Goal: Task Accomplishment & Management: Manage account settings

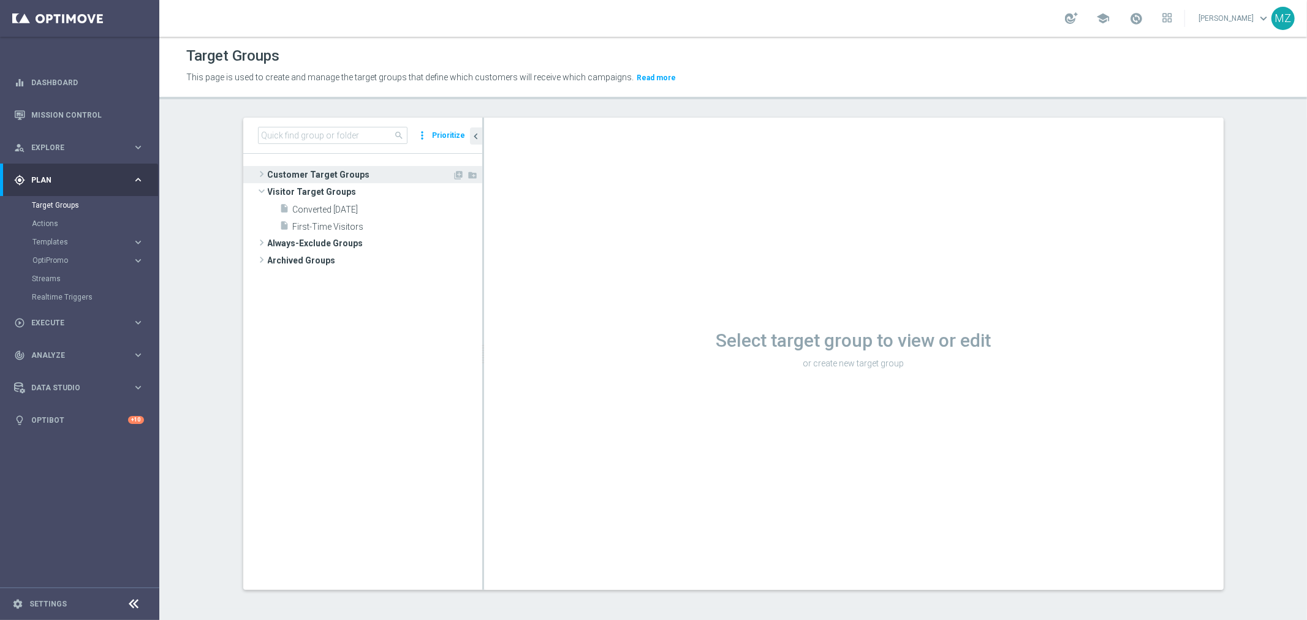
click at [259, 175] on span at bounding box center [262, 174] width 12 height 15
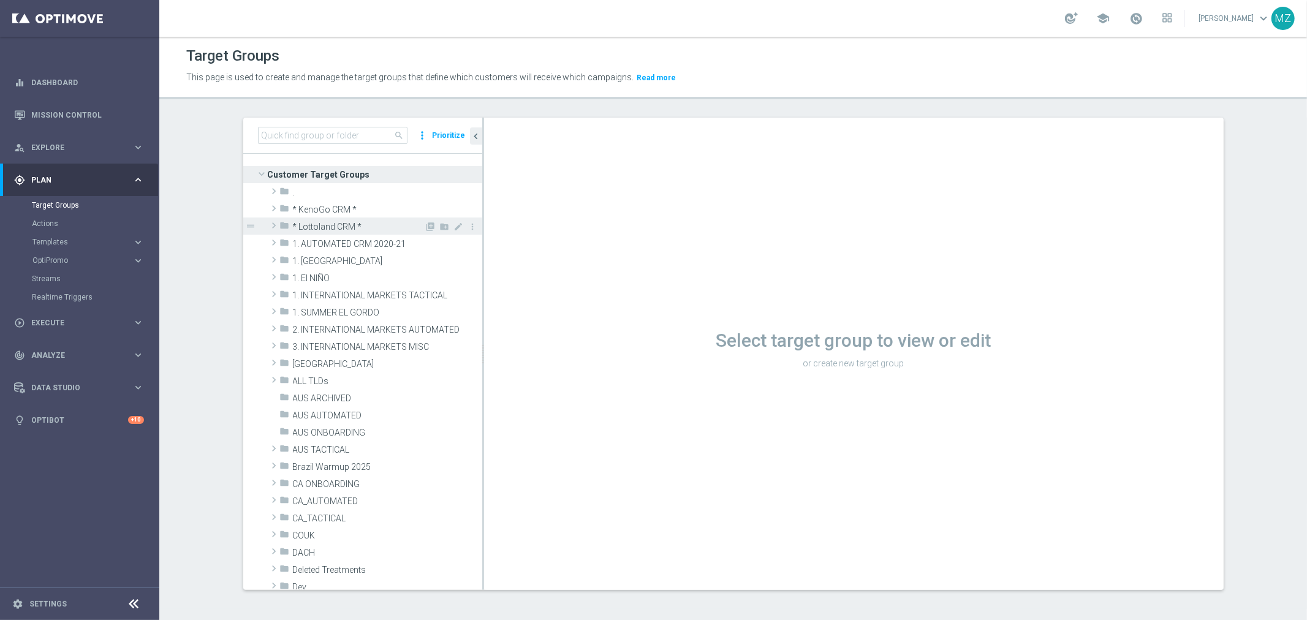
click at [268, 225] on span at bounding box center [274, 225] width 12 height 15
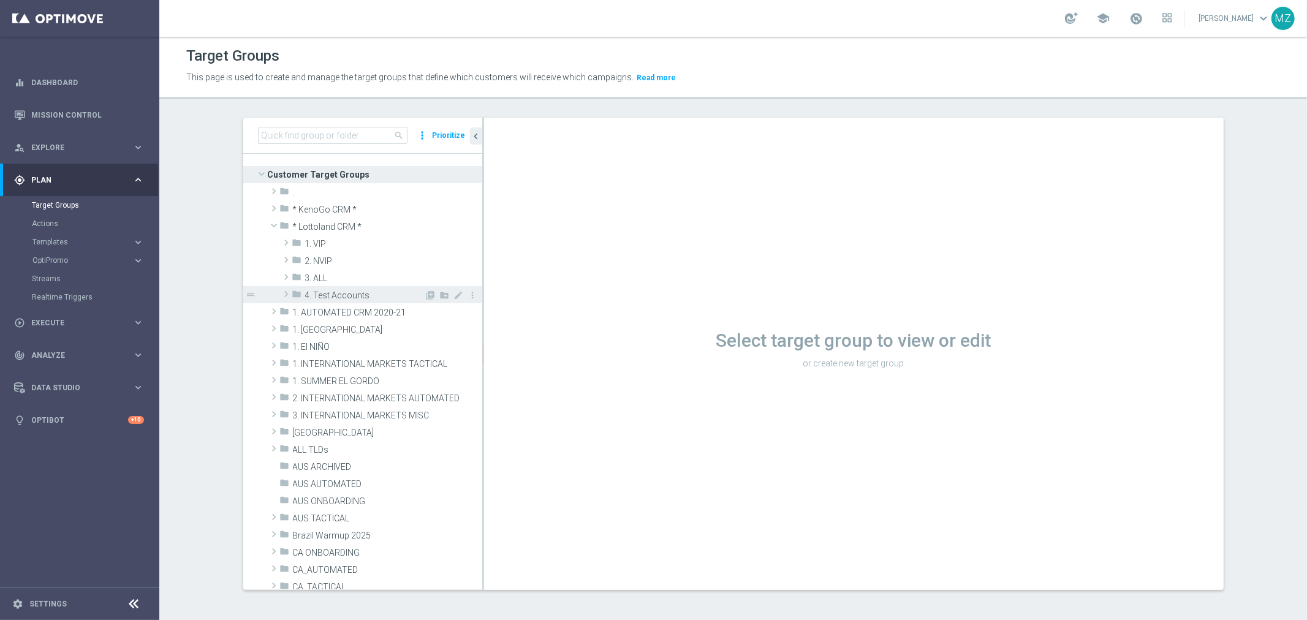
click at [280, 295] on span at bounding box center [286, 294] width 12 height 15
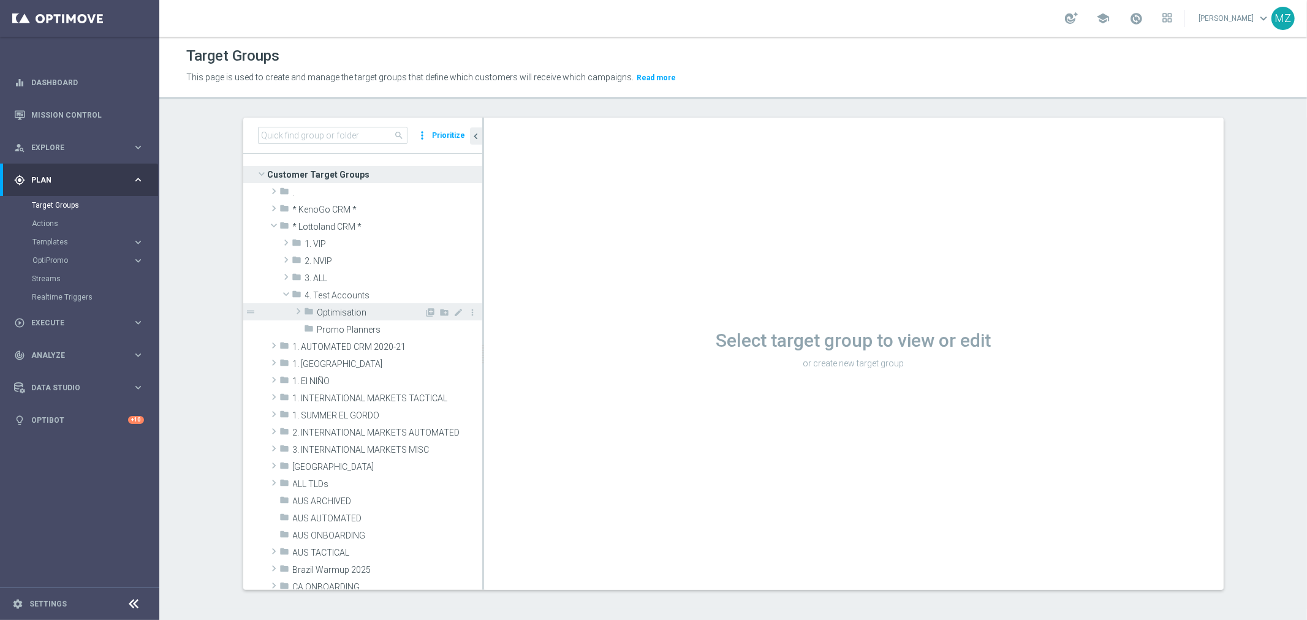
click at [293, 310] on span at bounding box center [298, 311] width 12 height 15
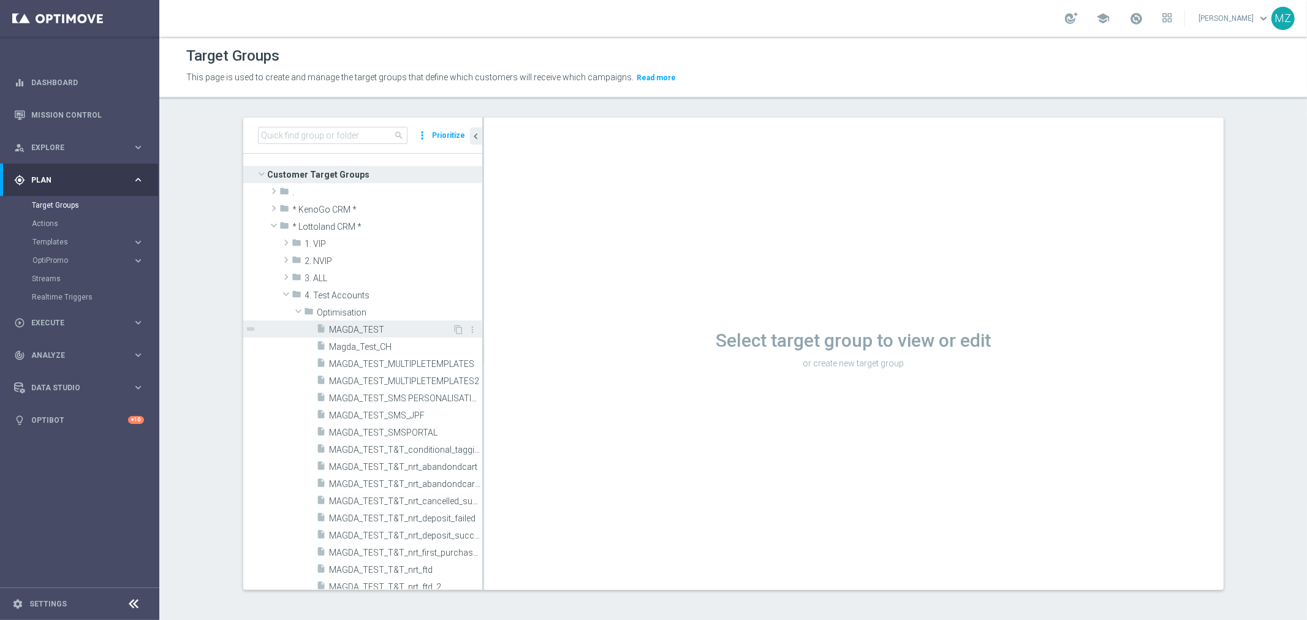
click at [330, 330] on span "MAGDA_TEST" at bounding box center [391, 330] width 123 height 10
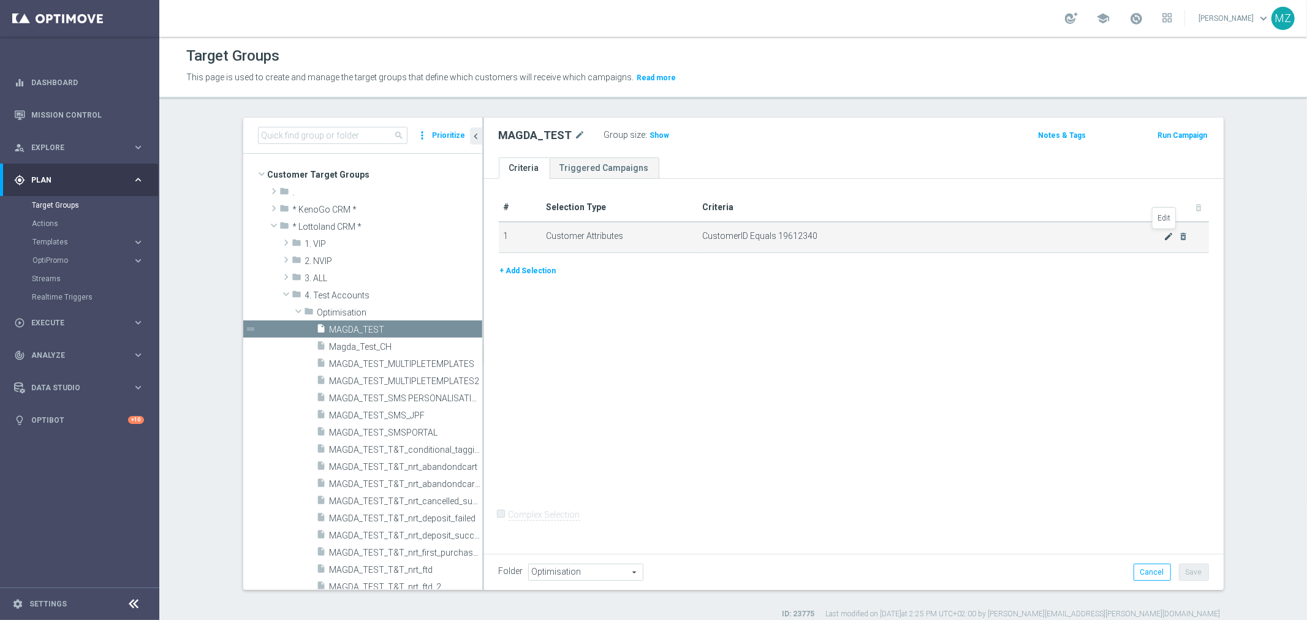
click at [1164, 238] on icon "mode_edit" at bounding box center [1169, 237] width 10 height 10
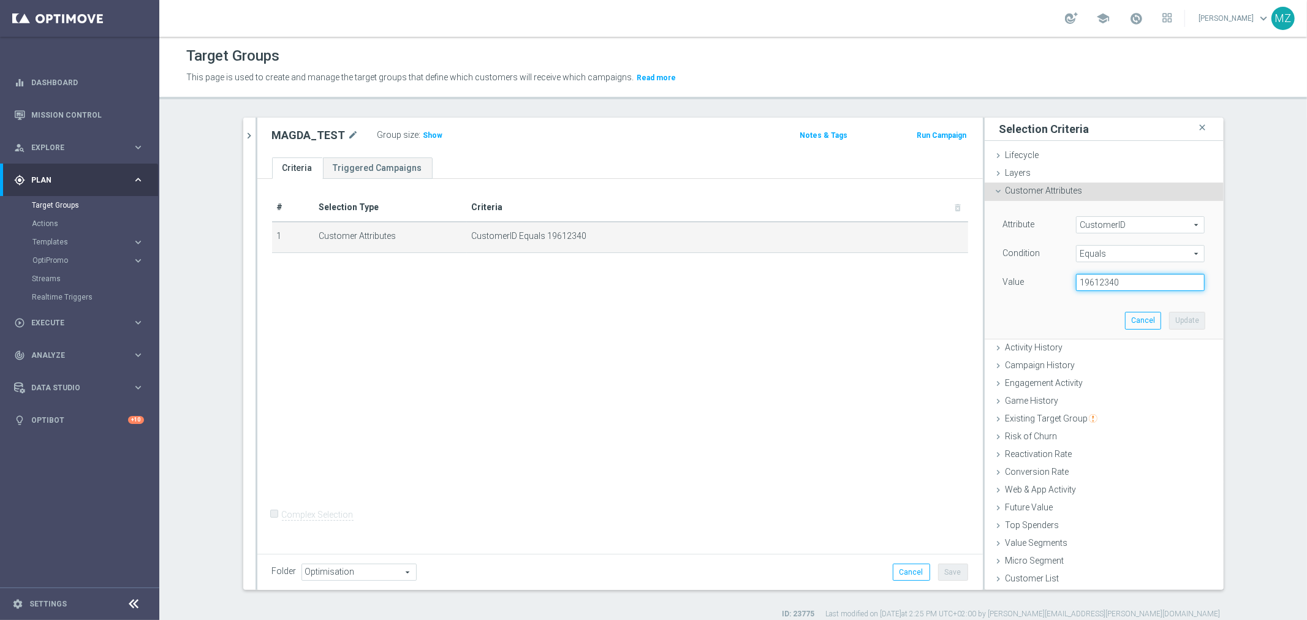
click at [1109, 284] on input "19612340" at bounding box center [1140, 282] width 129 height 17
paste input "25280155"
type input "25280155"
click at [1189, 317] on button "Update" at bounding box center [1187, 320] width 36 height 17
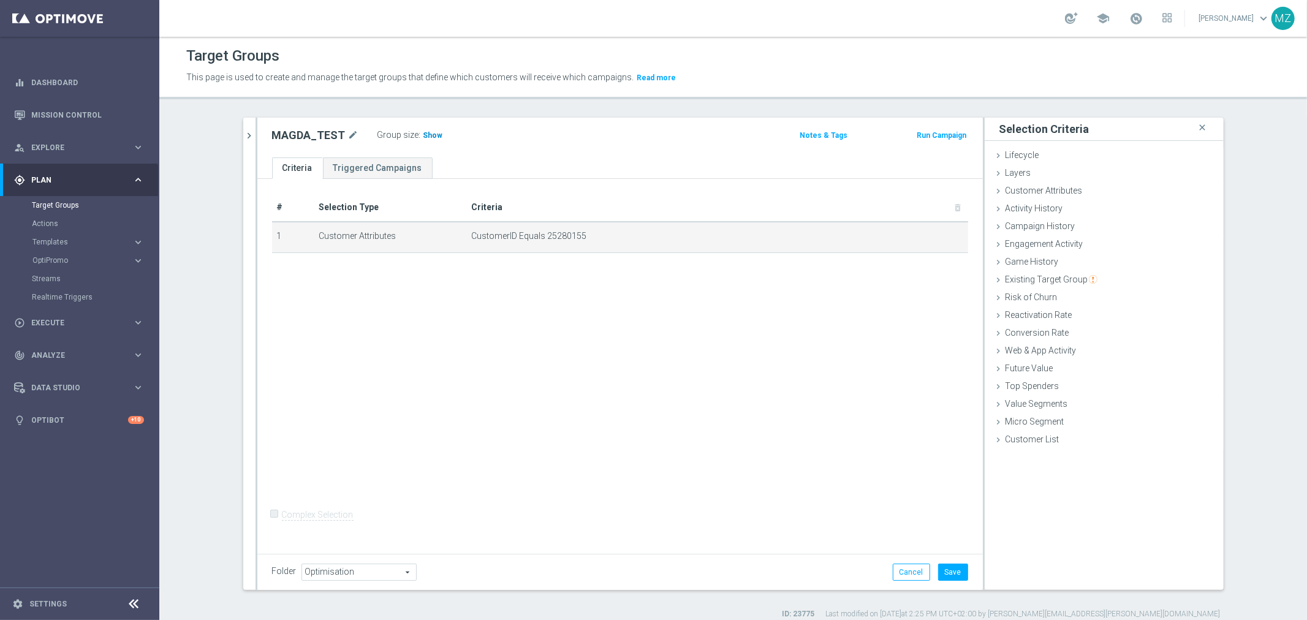
click at [423, 137] on span "Show" at bounding box center [433, 135] width 20 height 9
click at [32, 605] on link "Settings" at bounding box center [47, 603] width 37 height 7
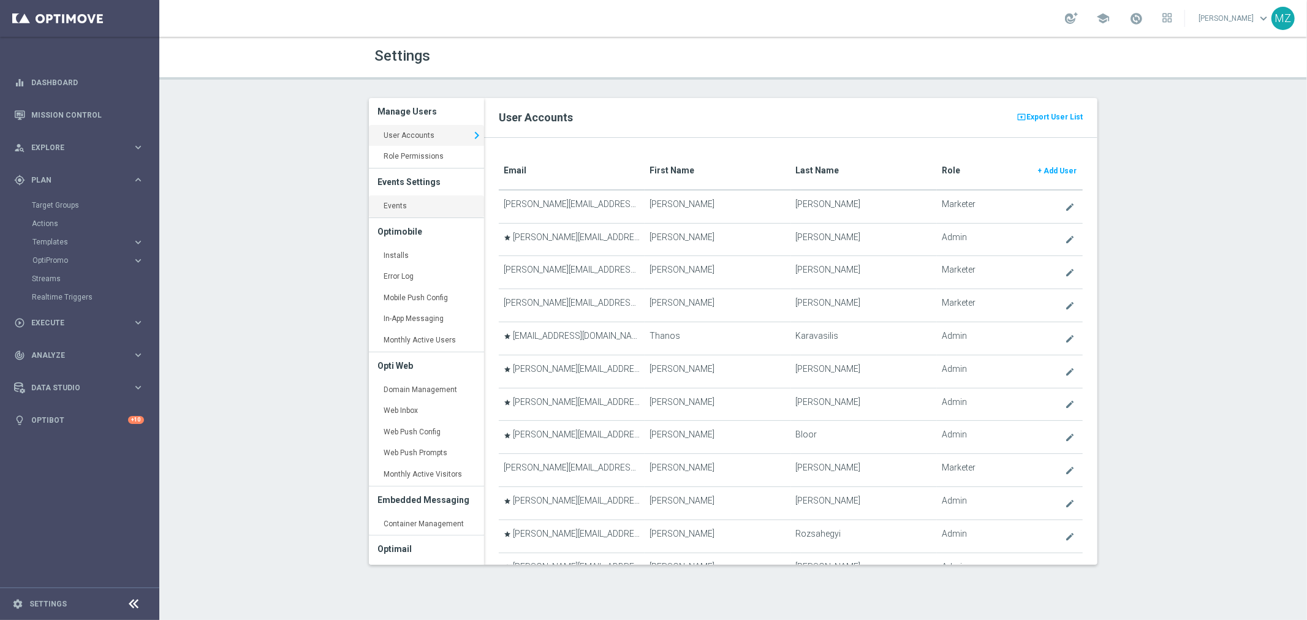
click at [395, 206] on link "Events keyboard_arrow_right" at bounding box center [426, 206] width 115 height 22
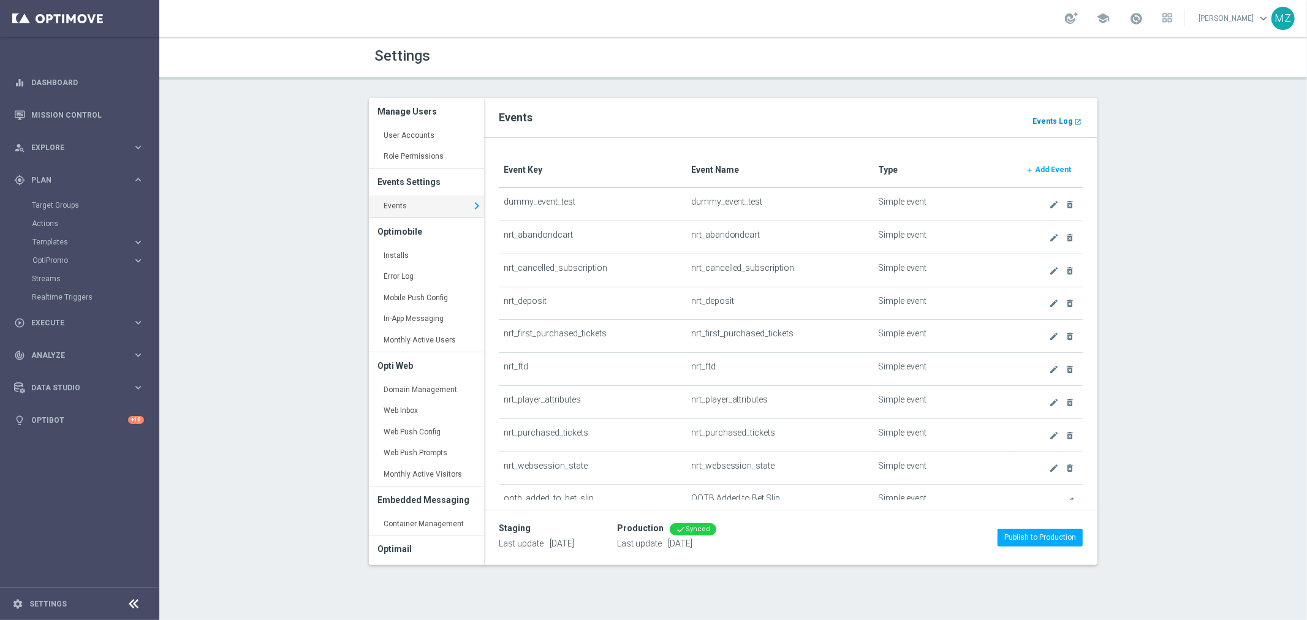
click at [1051, 117] on b "Events Log" at bounding box center [1052, 121] width 40 height 9
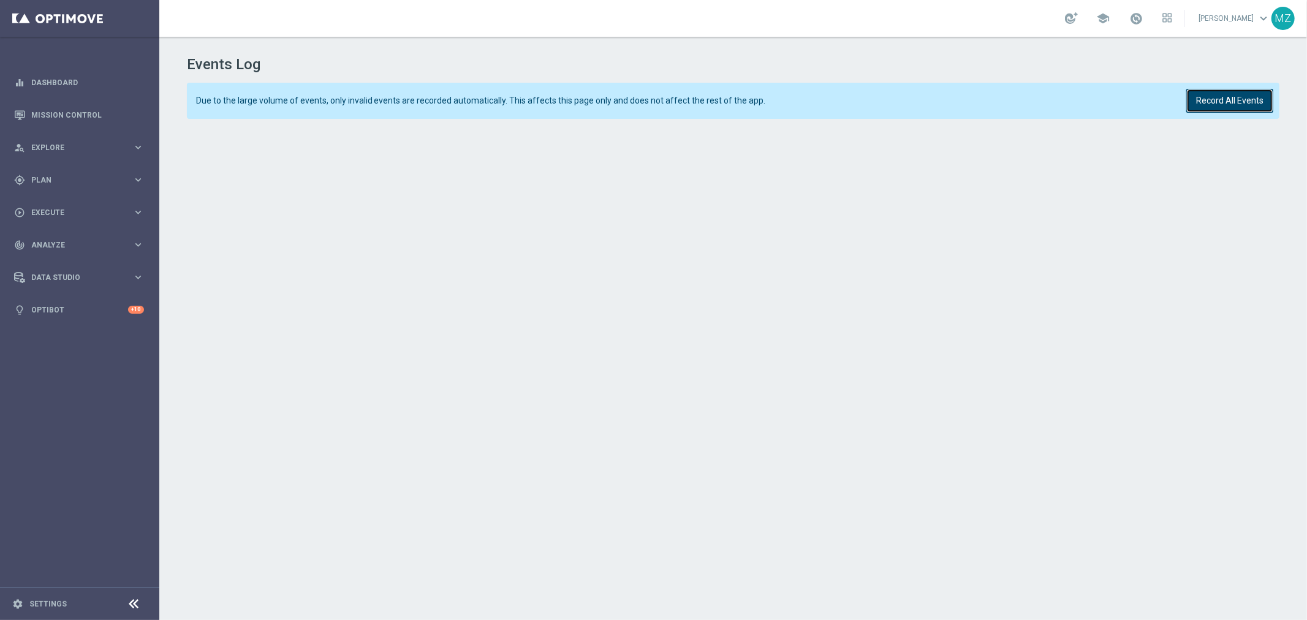
click at [1203, 104] on button "Record All Events" at bounding box center [1229, 101] width 87 height 24
click at [1246, 105] on button "Record All Events" at bounding box center [1229, 101] width 87 height 24
click at [1224, 100] on button "Record All Events" at bounding box center [1229, 101] width 87 height 24
